Goal: Navigation & Orientation: Find specific page/section

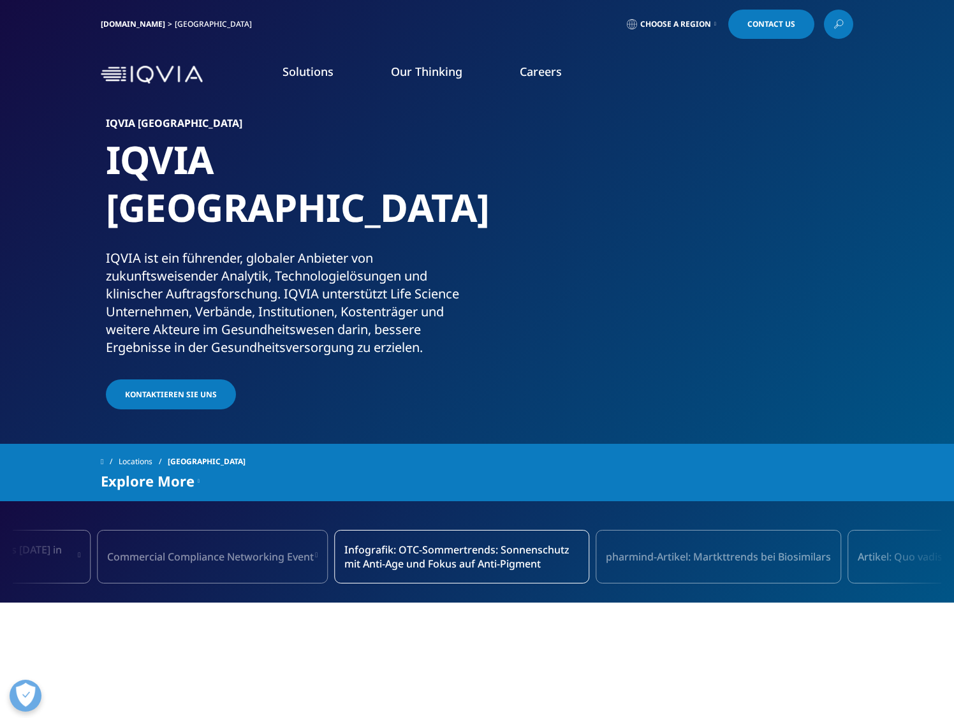
click at [286, 404] on link "Women's Health" at bounding box center [323, 401] width 207 height 14
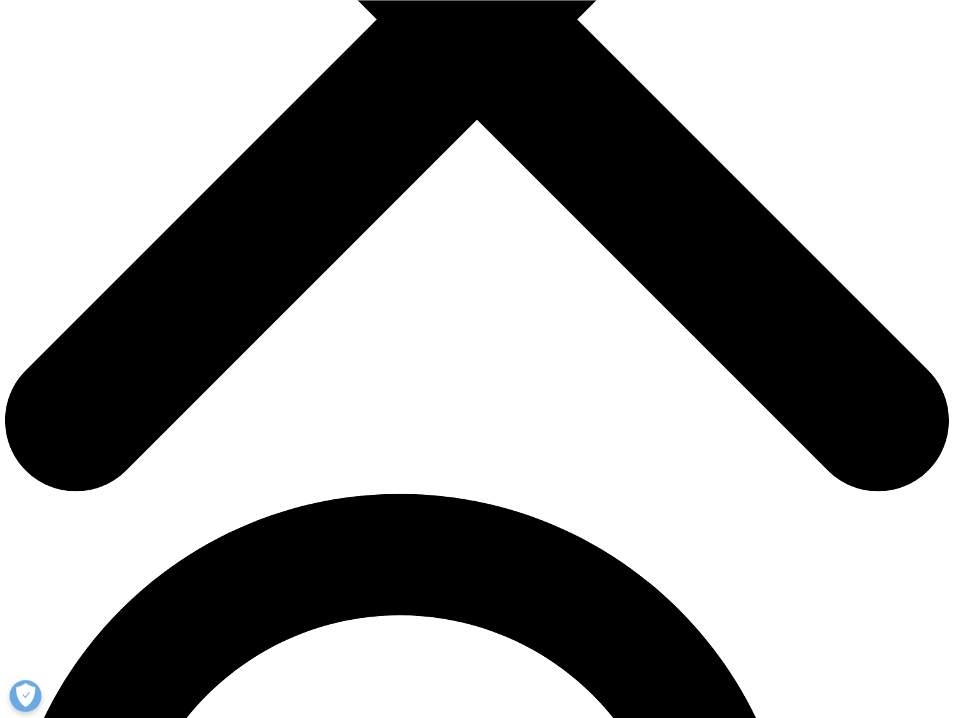
scroll to position [520, 0]
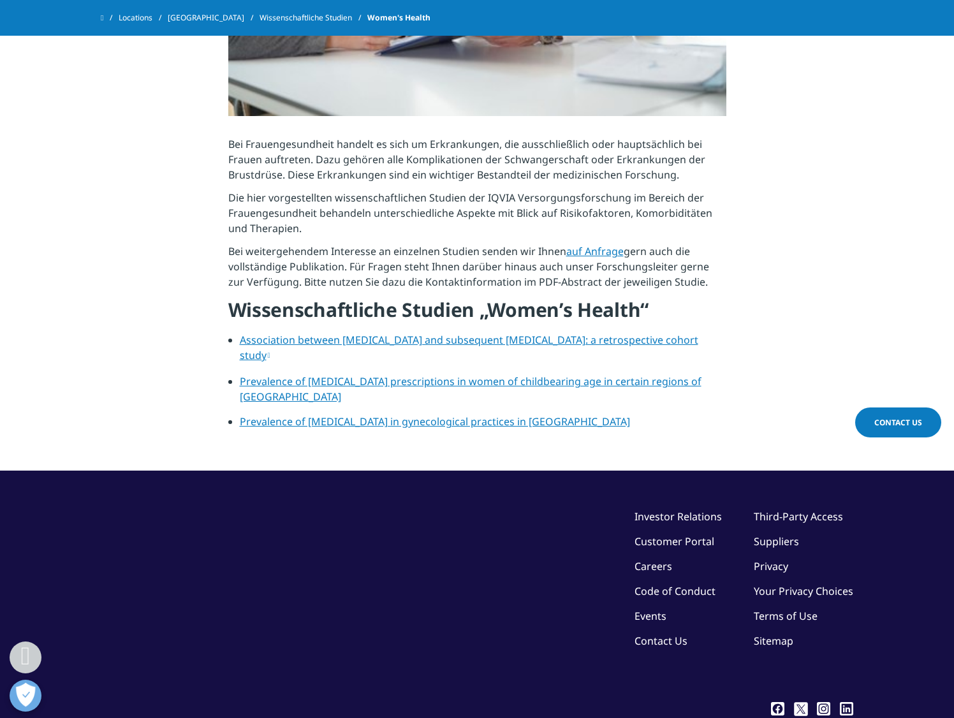
click at [687, 510] on link "Investor Relations" at bounding box center [678, 517] width 87 height 14
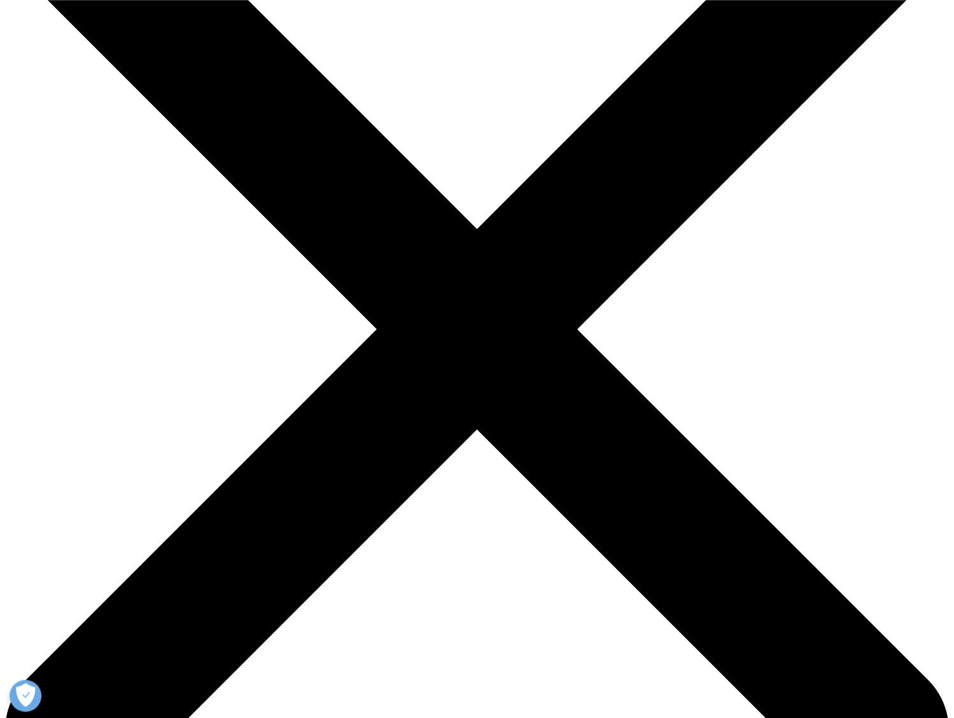
scroll to position [65, 0]
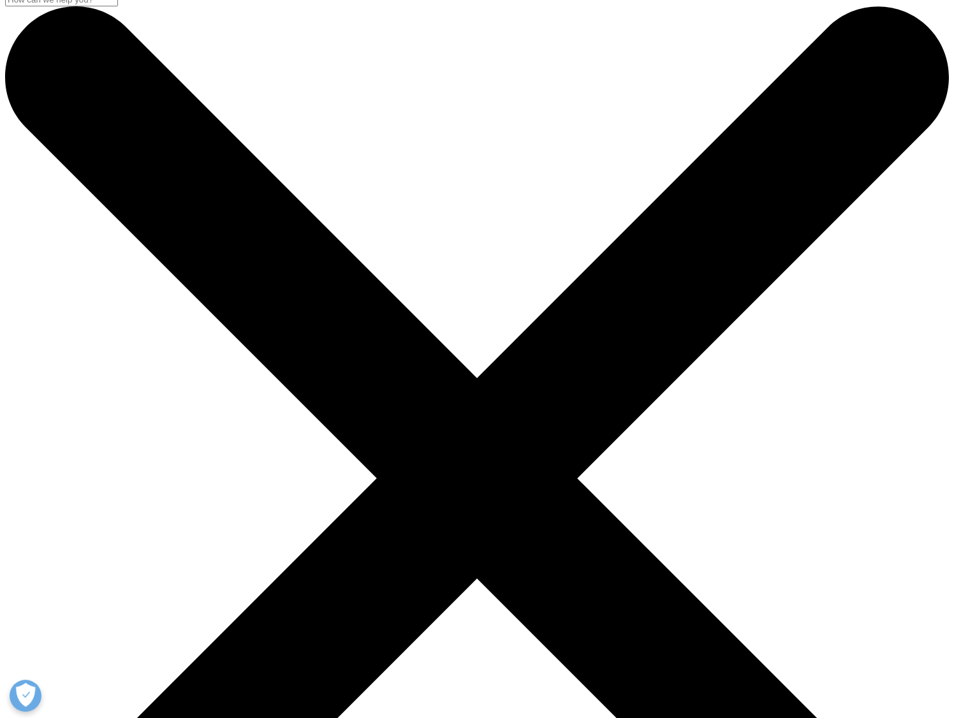
scroll to position [0, 0]
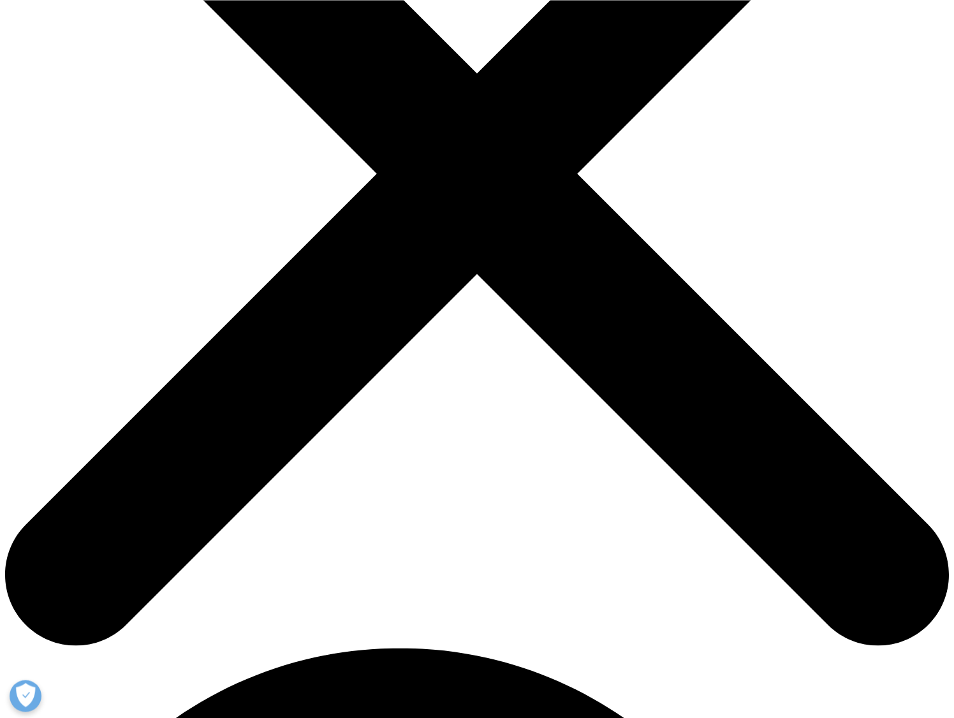
scroll to position [325, 0]
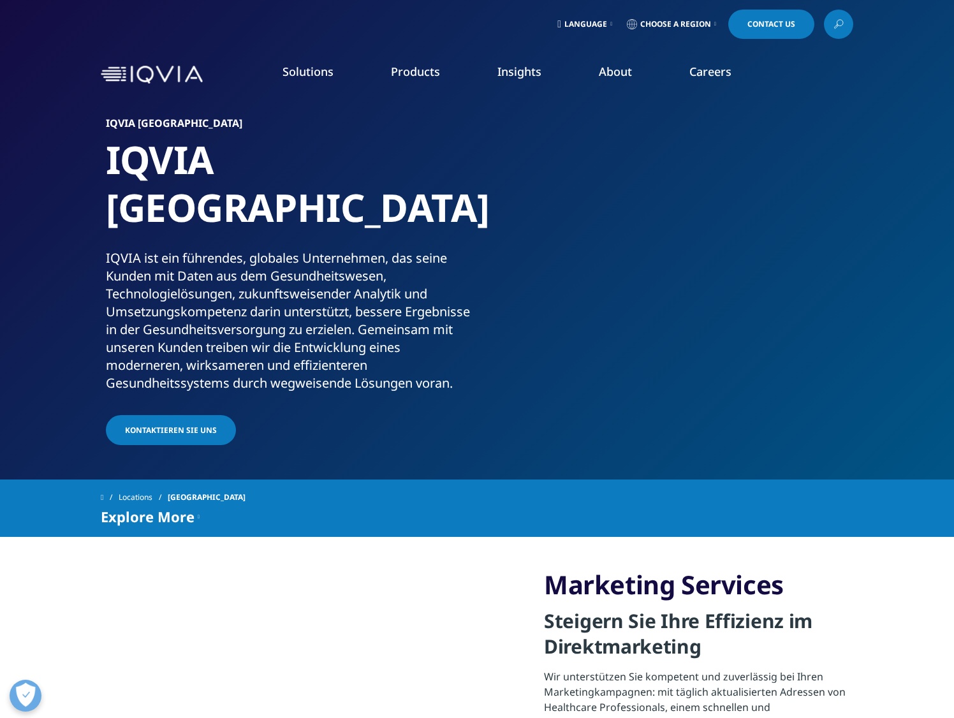
click at [714, 72] on link "Careers" at bounding box center [711, 71] width 42 height 15
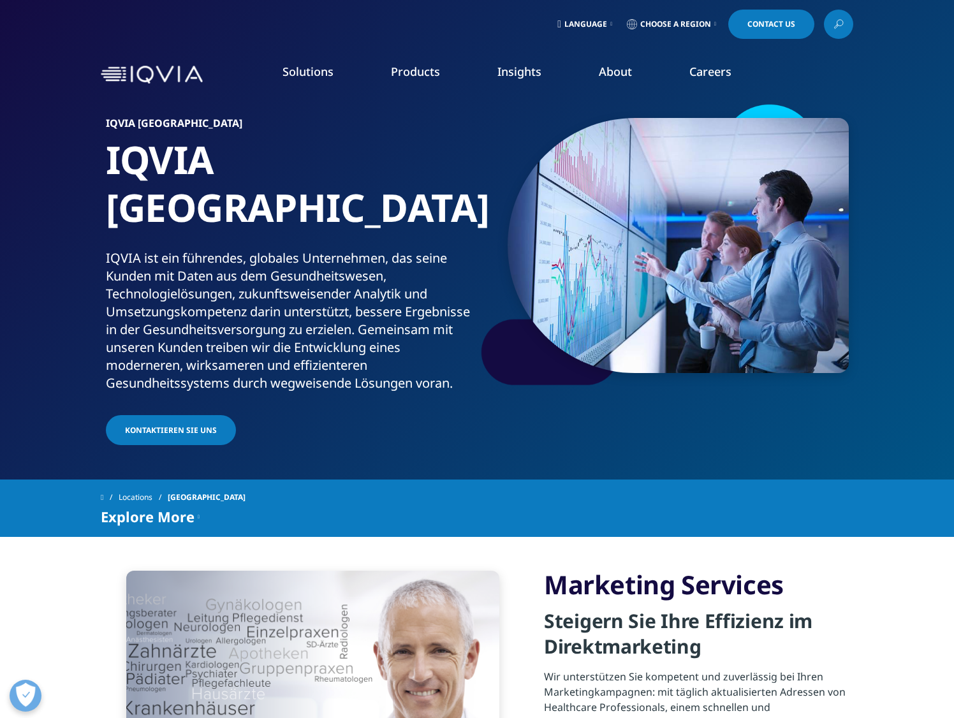
click at [718, 72] on link "Careers" at bounding box center [711, 71] width 42 height 15
click at [542, 183] on link "IQVIA Alumni Network" at bounding box center [587, 184] width 214 height 14
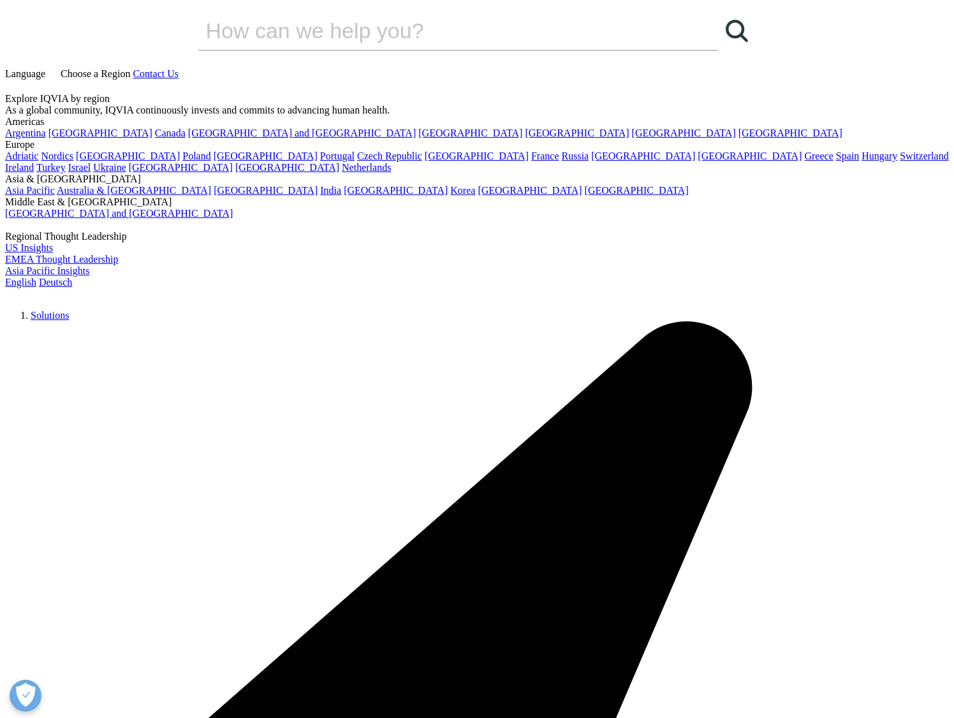
click at [48, 68] on link "Language" at bounding box center [26, 73] width 43 height 11
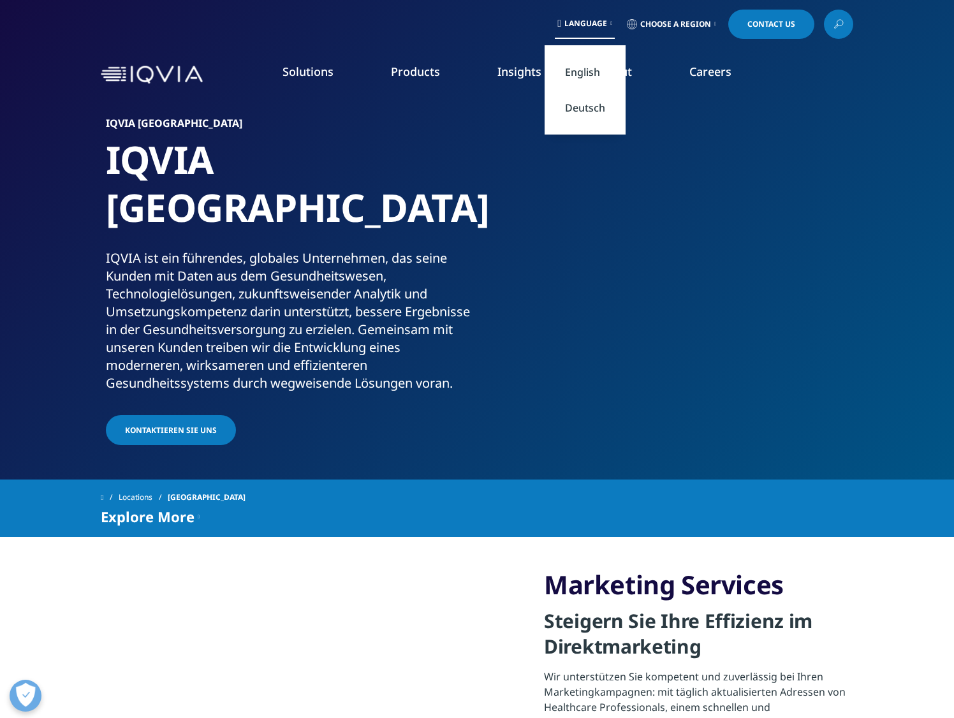
click at [594, 105] on link "Deutsch" at bounding box center [585, 108] width 81 height 36
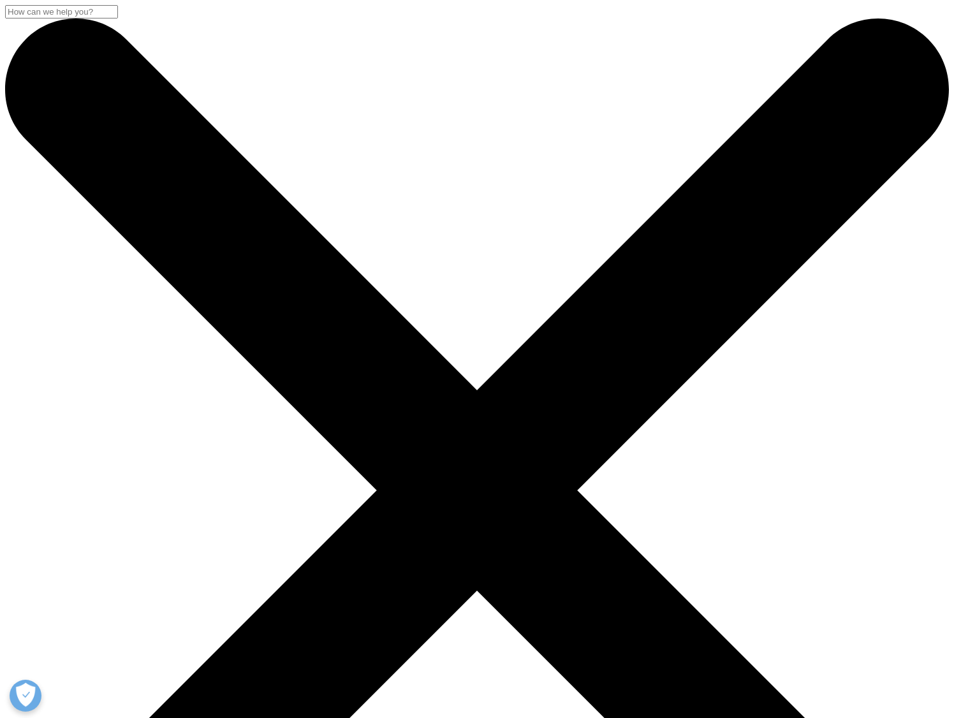
scroll to position [325, 0]
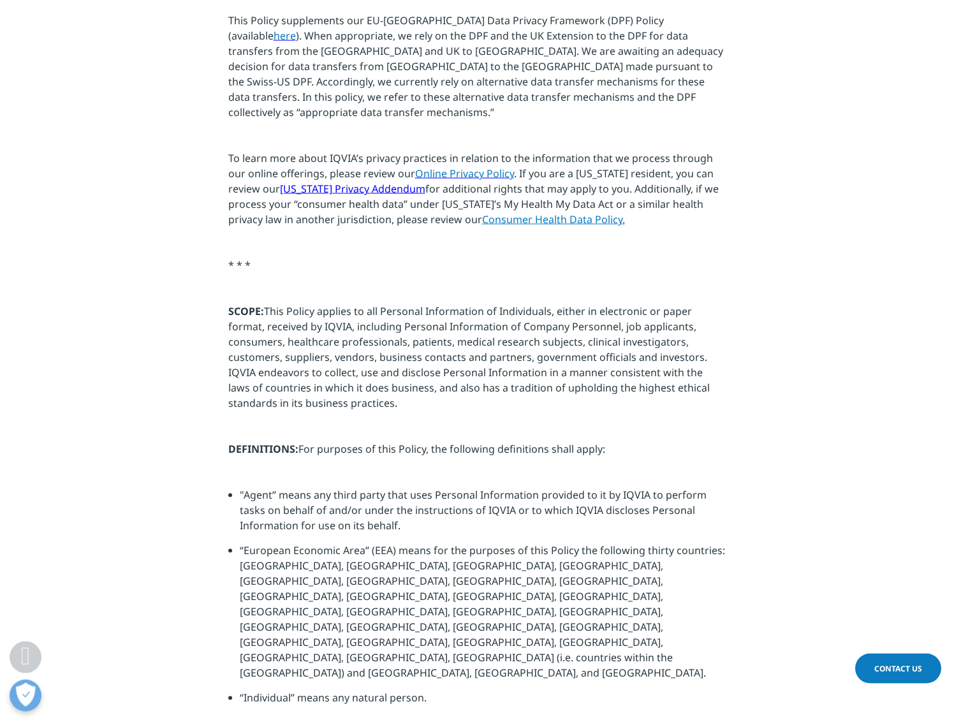
scroll to position [455, 0]
drag, startPoint x: 414, startPoint y: 399, endPoint x: 248, endPoint y: 306, distance: 190.2
click at [228, 303] on p "SCOPE: This Policy applies to all Personal Information of Individuals, either i…" at bounding box center [477, 360] width 498 height 115
copy p "SCOPE: This Policy applies to all Personal Information of Individuals, either i…"
drag, startPoint x: 570, startPoint y: 238, endPoint x: 567, endPoint y: 228, distance: 10.7
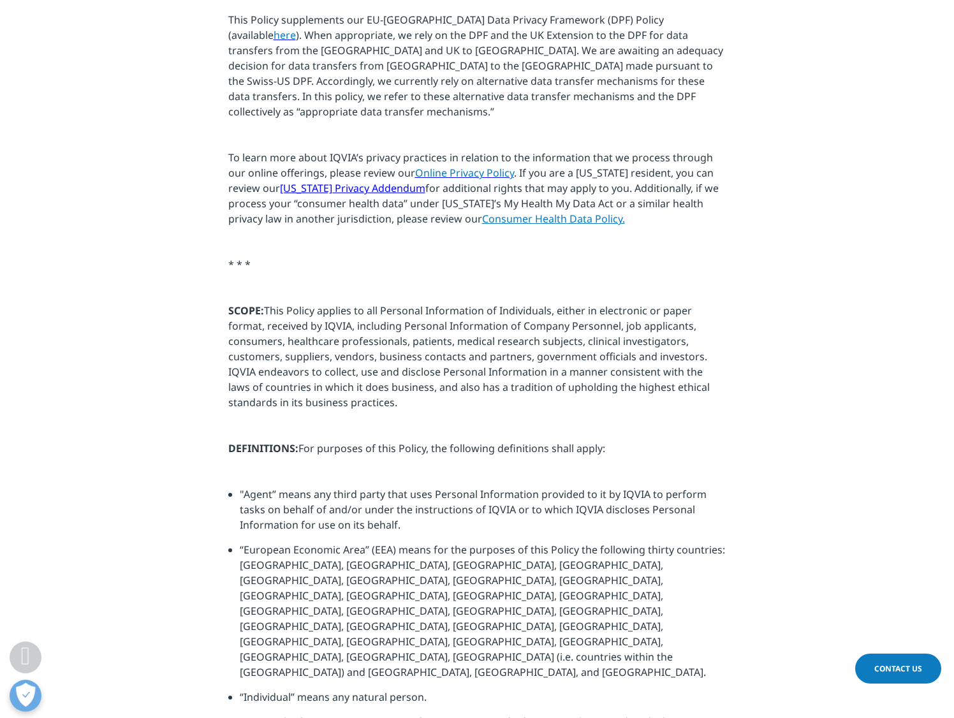
click at [568, 235] on p at bounding box center [477, 245] width 498 height 23
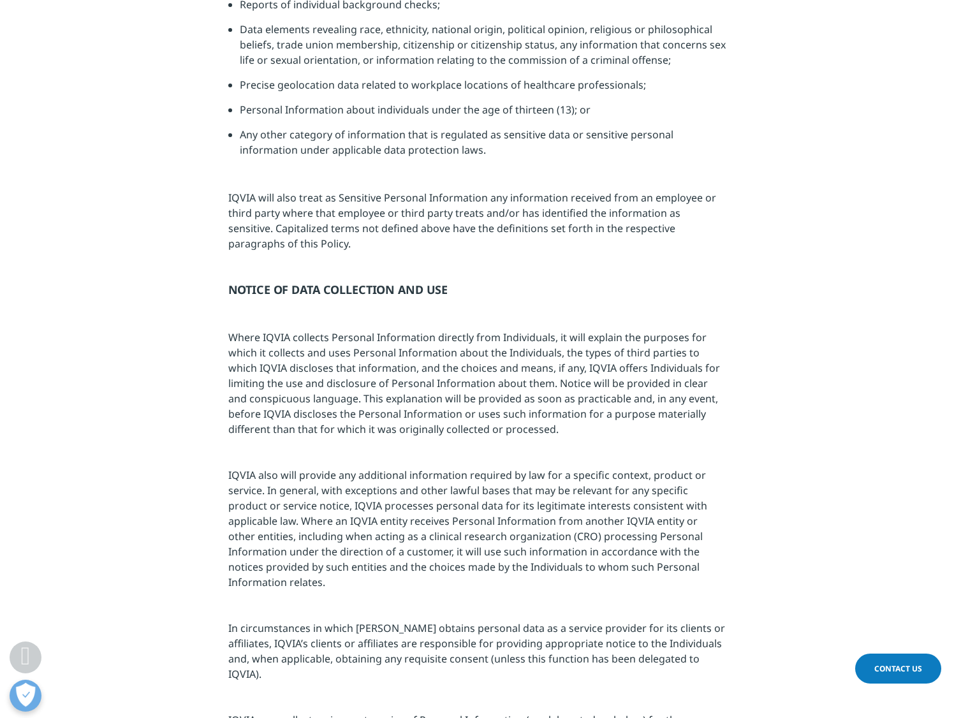
scroll to position [1106, 0]
